Goal: Information Seeking & Learning: Learn about a topic

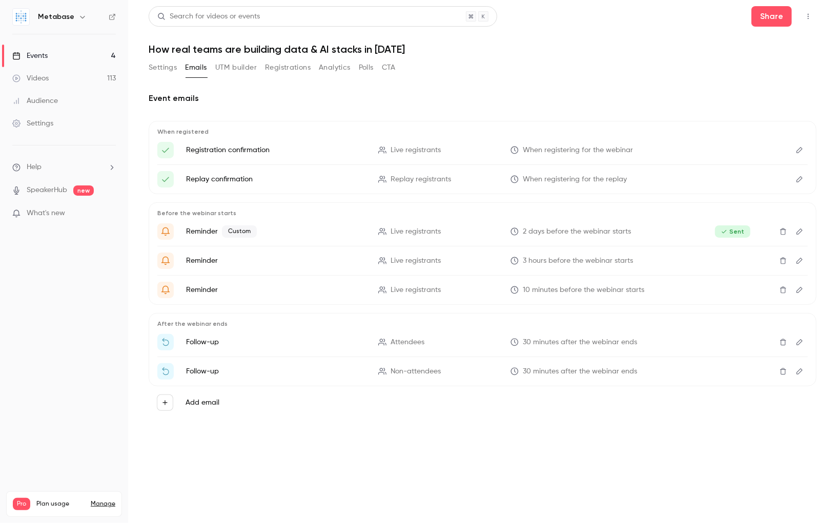
click at [76, 52] on link "Events 4" at bounding box center [64, 56] width 128 height 23
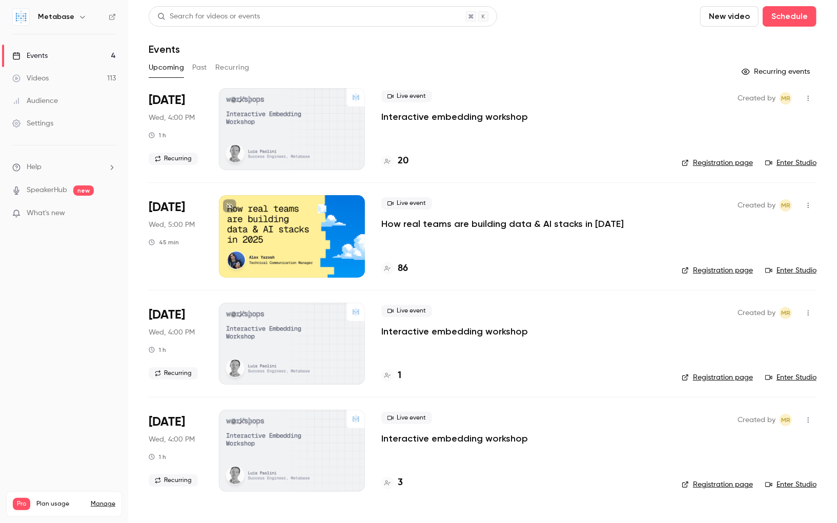
click at [789, 163] on link "Enter Studio" at bounding box center [790, 163] width 51 height 10
click at [793, 270] on link "Enter Studio" at bounding box center [790, 271] width 51 height 10
click at [48, 101] on div "Audience" at bounding box center [35, 101] width 46 height 10
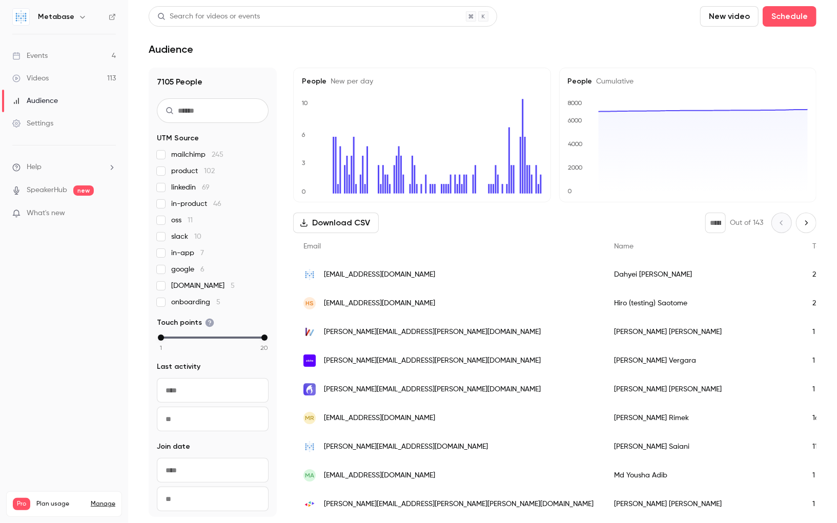
click at [66, 75] on link "Videos 113" at bounding box center [64, 78] width 128 height 23
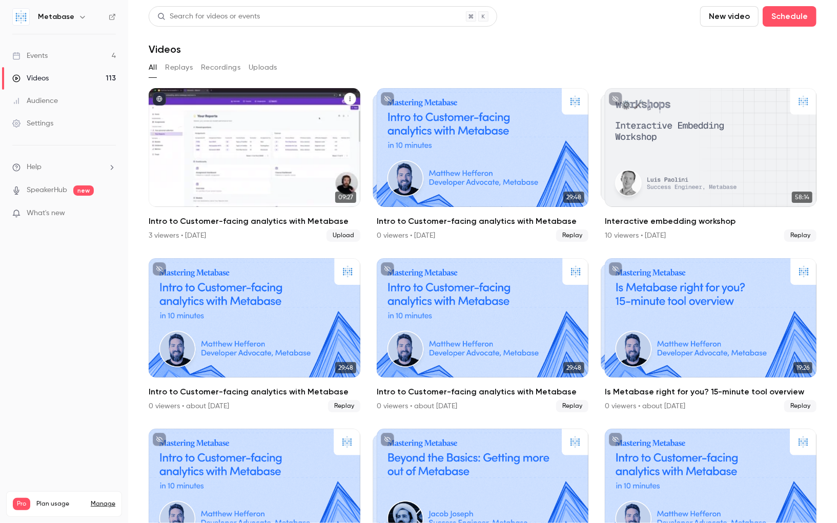
click at [276, 127] on div "Intro to Customer-facing analytics with Metabase" at bounding box center [255, 147] width 212 height 119
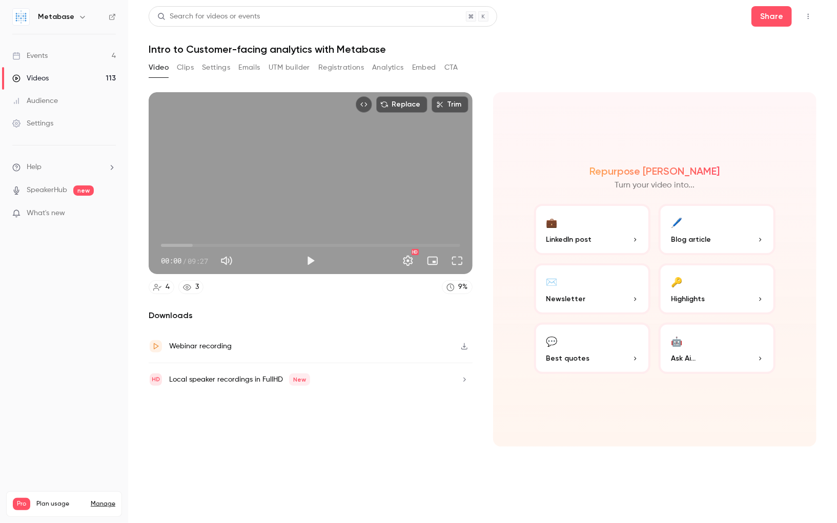
click at [351, 66] on button "Registrations" at bounding box center [341, 67] width 46 height 16
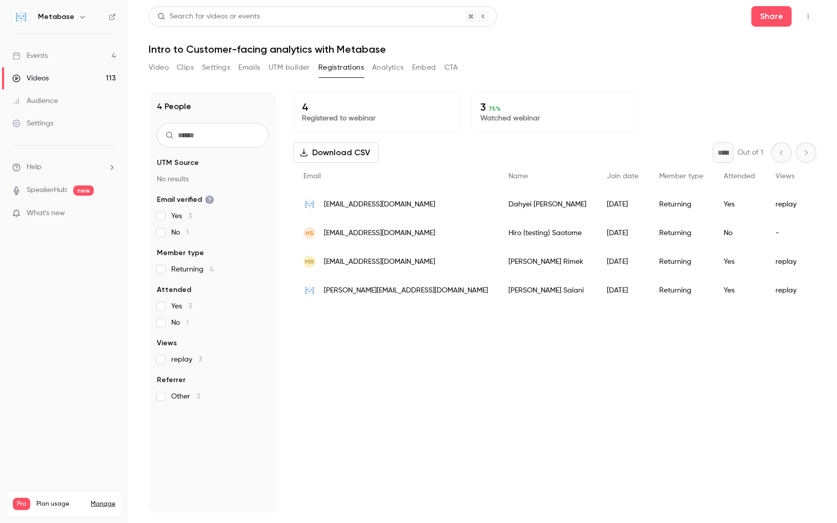
drag, startPoint x: 418, startPoint y: 364, endPoint x: 467, endPoint y: 468, distance: 115.4
click at [460, 465] on div "4 Registered to webinar 3 75 % Watched webinar Download CSV * Out of 1 Email Na…" at bounding box center [554, 302] width 523 height 421
click at [52, 55] on link "Events 4" at bounding box center [64, 56] width 128 height 23
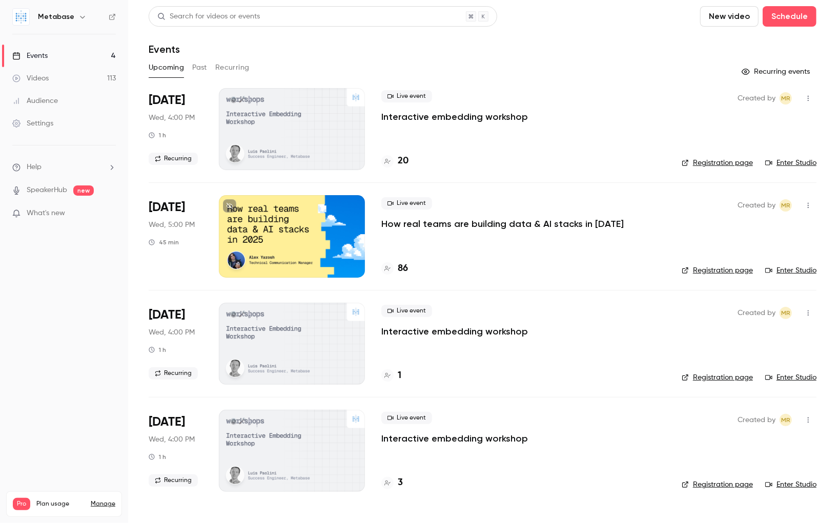
click at [804, 161] on link "Enter Studio" at bounding box center [790, 163] width 51 height 10
click at [804, 269] on link "Enter Studio" at bounding box center [790, 271] width 51 height 10
click at [783, 162] on link "Enter Studio" at bounding box center [790, 163] width 51 height 10
click at [427, 224] on p "How real teams are building data & AI stacks in [DATE]" at bounding box center [502, 224] width 243 height 12
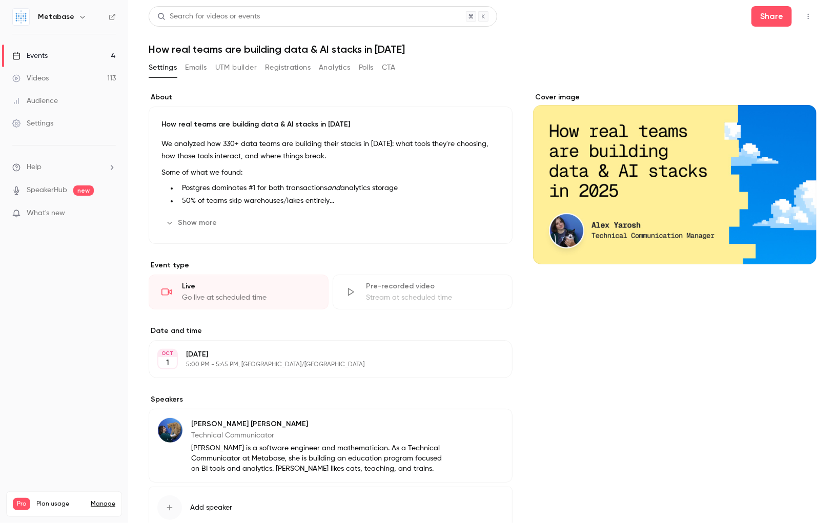
click at [198, 65] on button "Emails" at bounding box center [196, 67] width 22 height 16
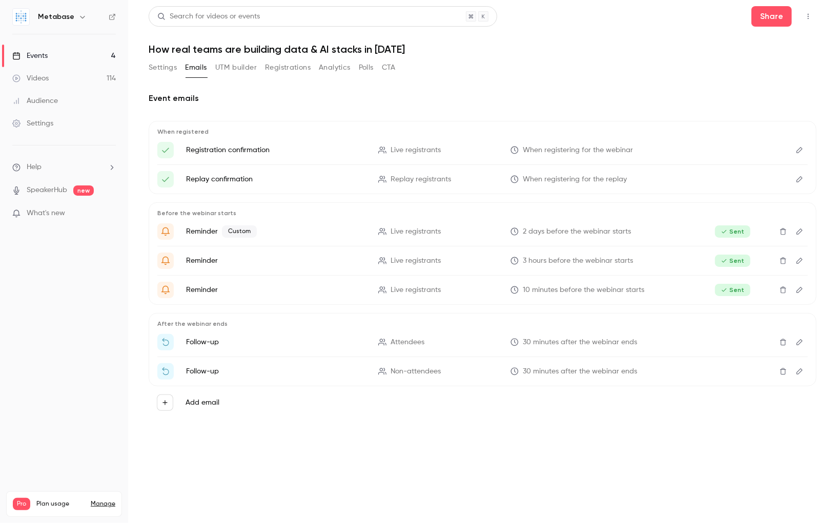
click at [55, 55] on link "Events 4" at bounding box center [64, 56] width 128 height 23
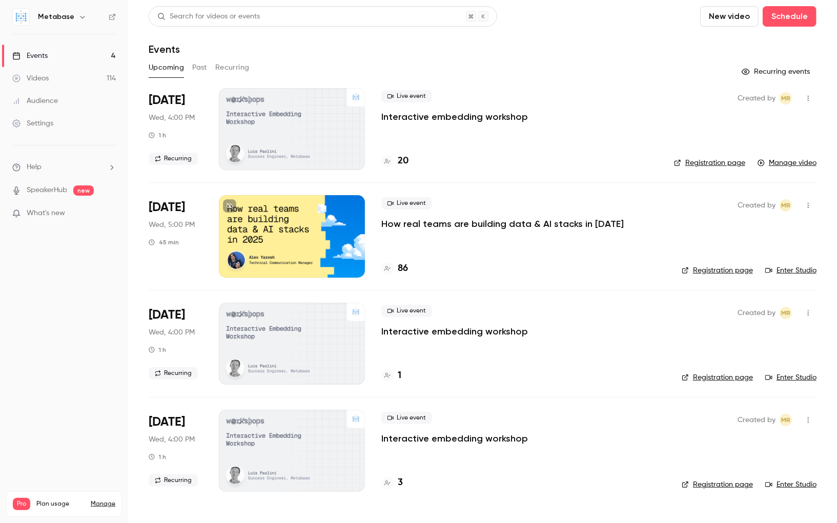
click at [790, 269] on link "Enter Studio" at bounding box center [790, 271] width 51 height 10
